Goal: Ask a question

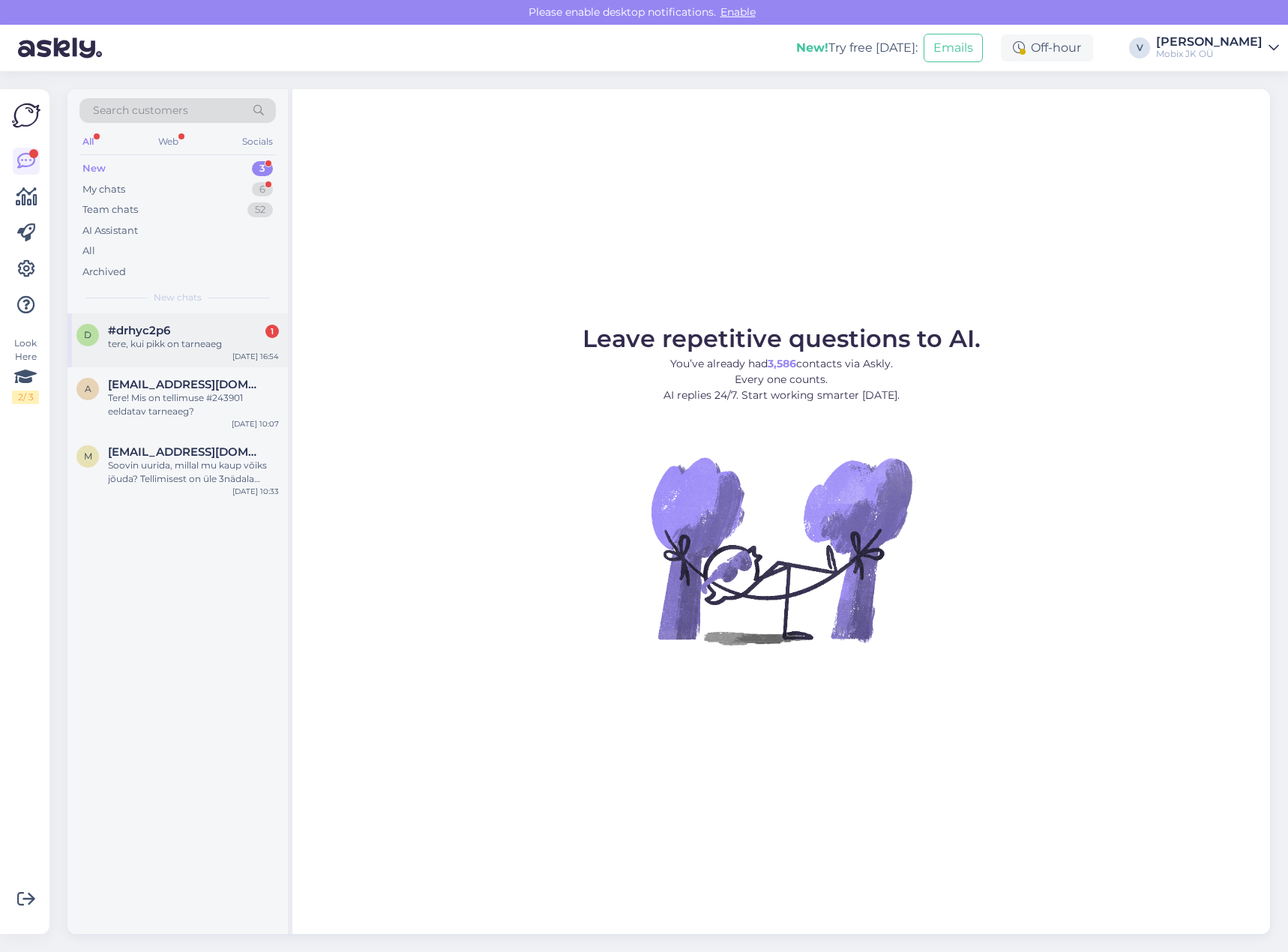
click at [185, 340] on div "tere, kui pikk on tarneaeg" at bounding box center [194, 344] width 171 height 13
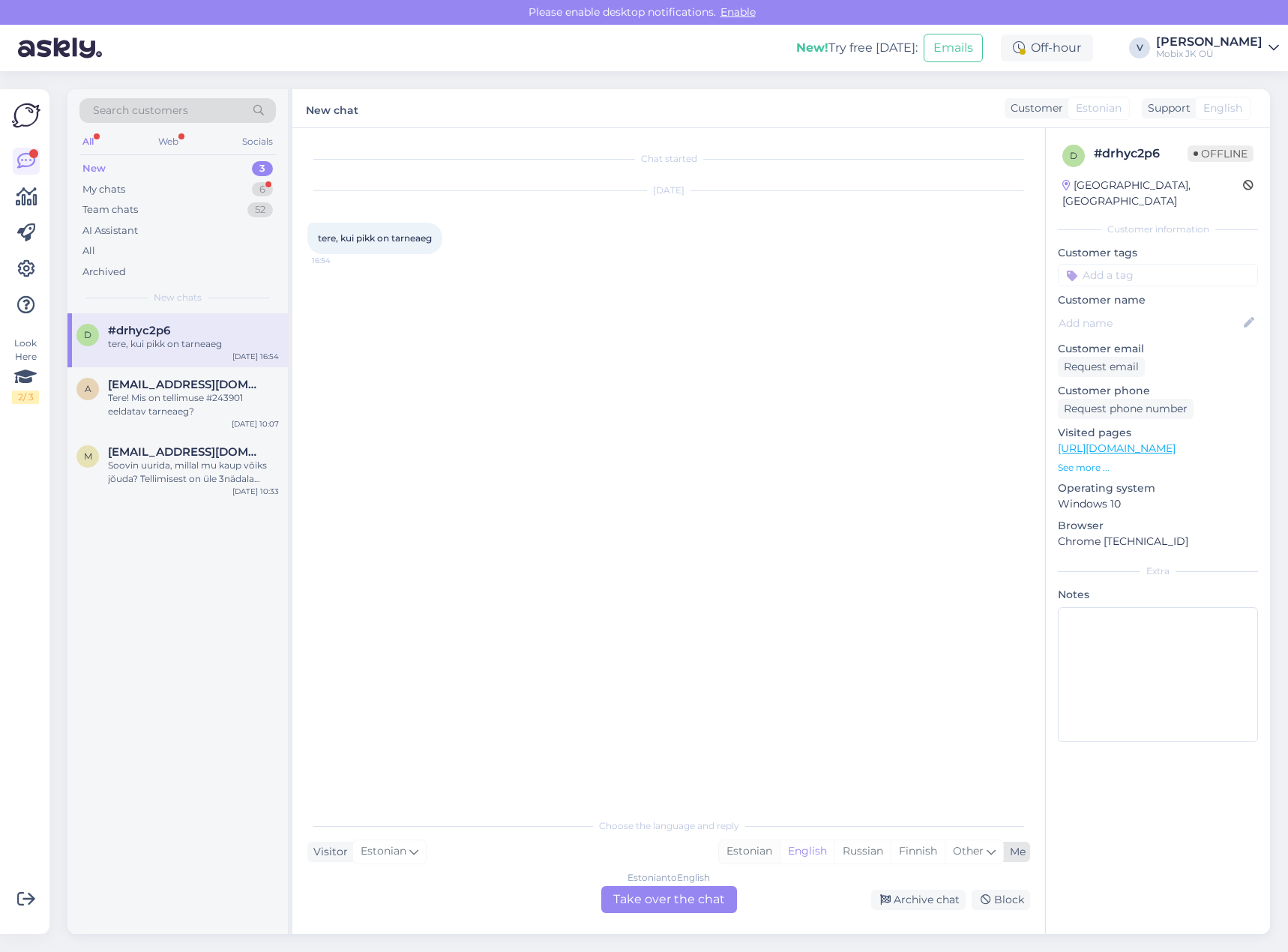
click at [761, 849] on div "Estonian" at bounding box center [750, 851] width 61 height 22
click at [693, 890] on div "Estonian to Estonian Take over the chat" at bounding box center [669, 899] width 136 height 27
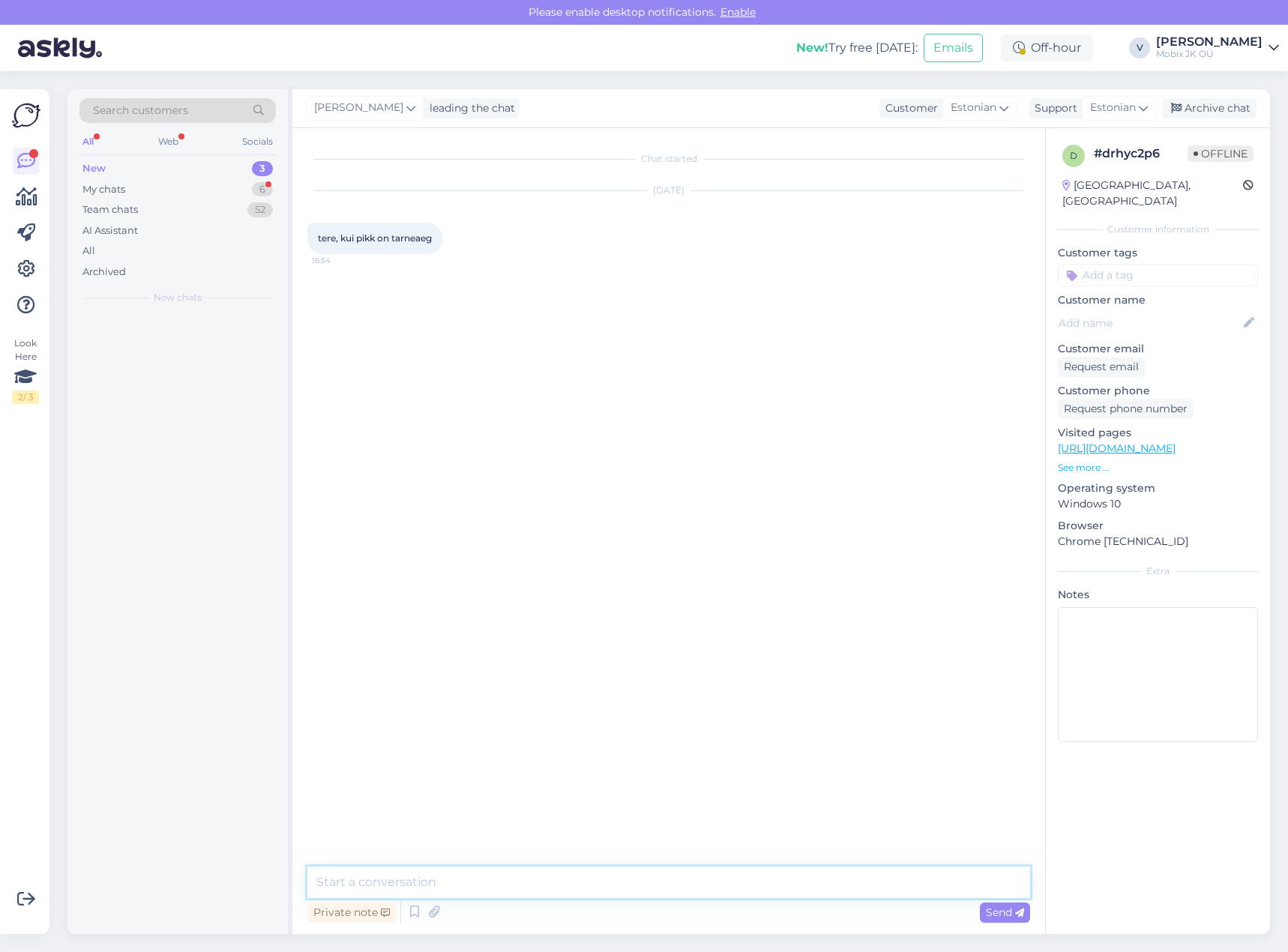
click at [693, 885] on textarea at bounding box center [669, 882] width 723 height 31
type textarea "Tere! Mis toode teid huvitab?"
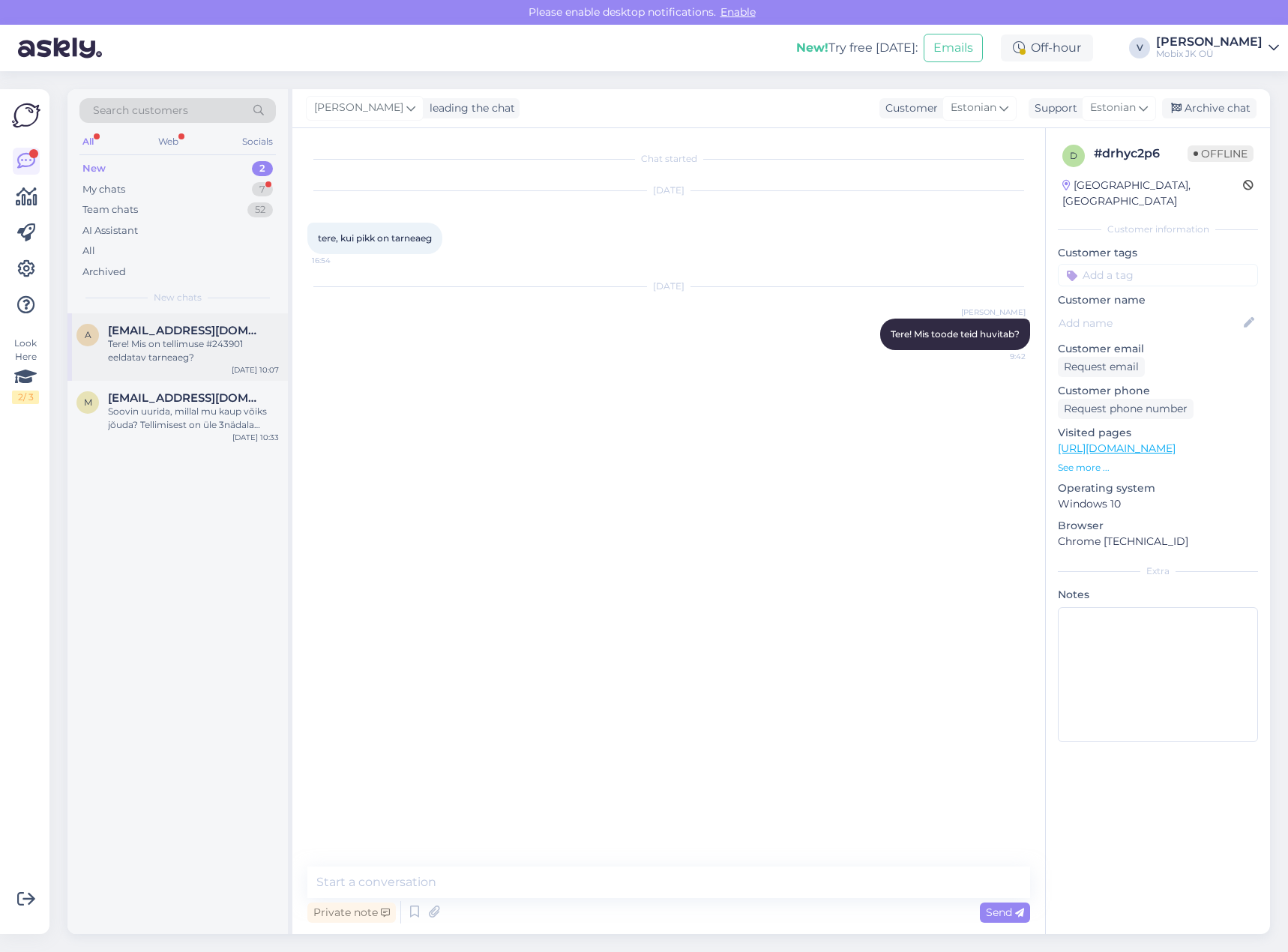
click at [179, 335] on span "[EMAIL_ADDRESS][DOMAIN_NAME]" at bounding box center [186, 330] width 156 height 13
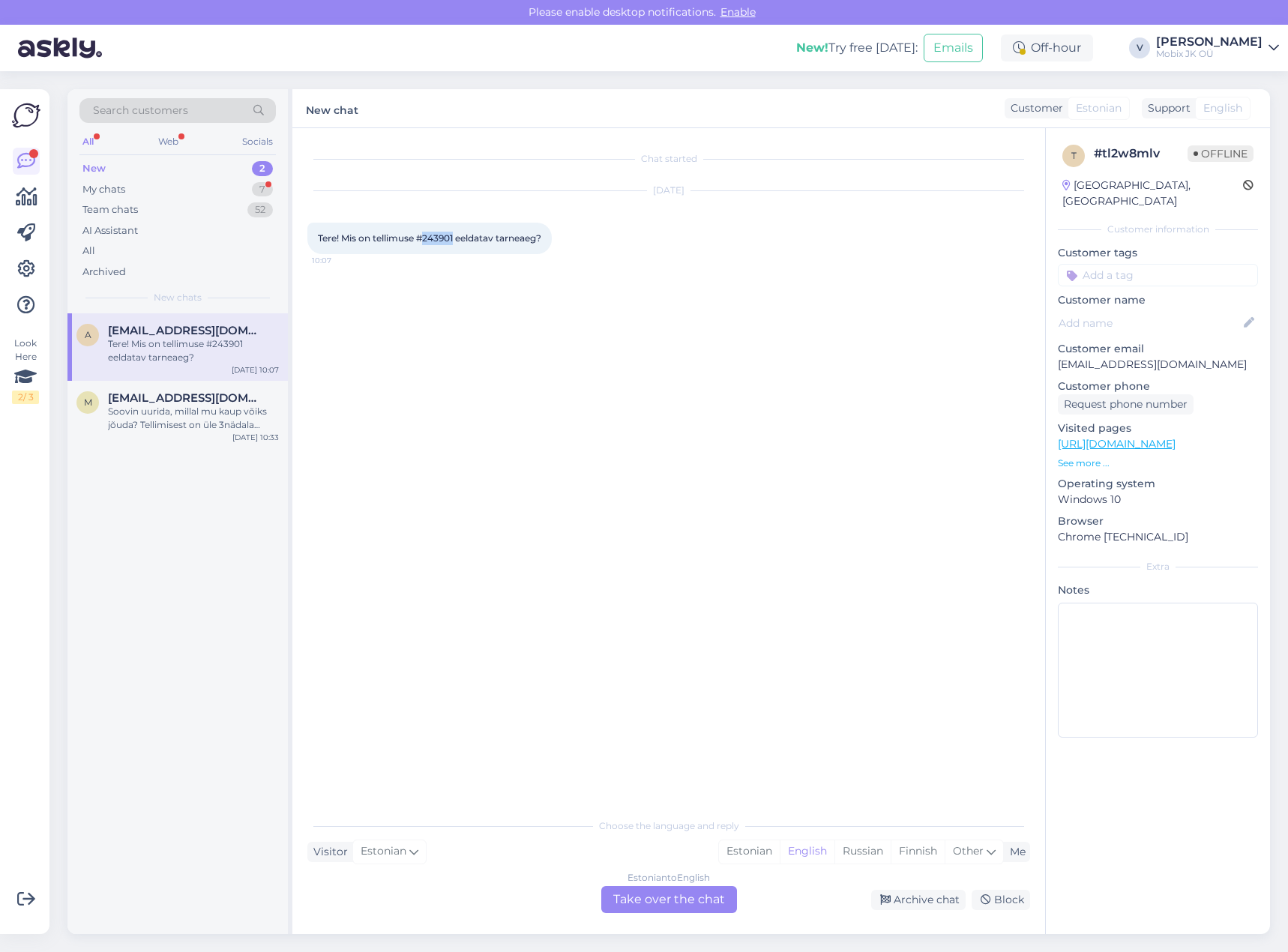
drag, startPoint x: 424, startPoint y: 237, endPoint x: 455, endPoint y: 235, distance: 31.1
click at [455, 235] on span "Tere! Mis on tellimuse #243901 eeldatav tarneaeg?" at bounding box center [429, 237] width 223 height 12
copy span "243901"
